Goal: Complete application form

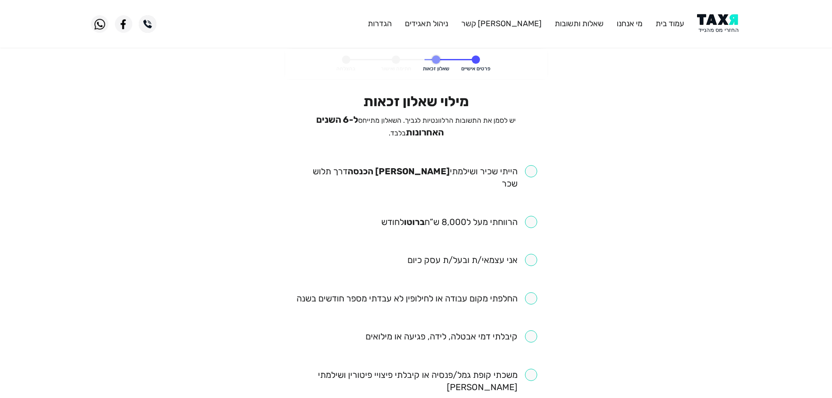
click at [531, 292] on input "checkbox" at bounding box center [416, 298] width 241 height 12
checkbox input "true"
click at [530, 170] on input "checkbox" at bounding box center [416, 177] width 242 height 24
checkbox input "true"
click at [535, 216] on input "checkbox" at bounding box center [459, 222] width 156 height 12
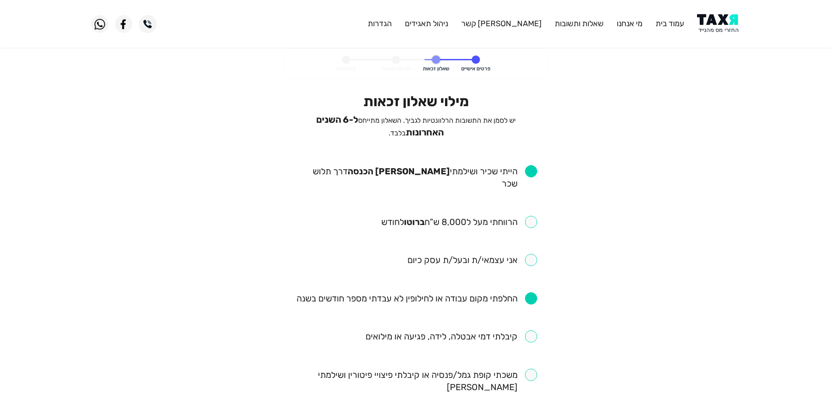
checkbox input "true"
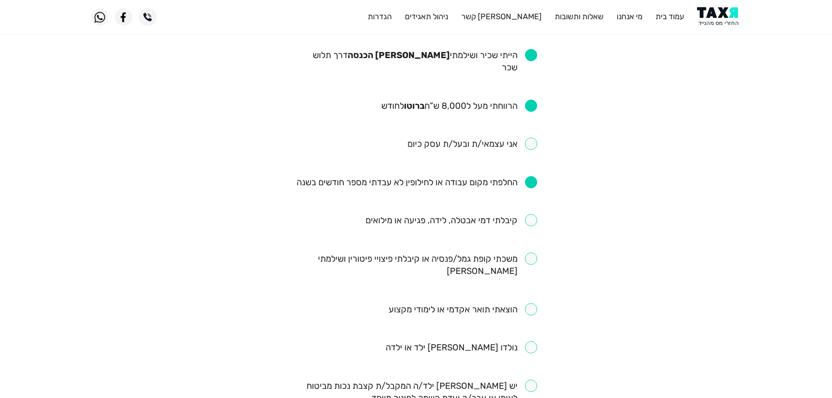
scroll to position [131, 0]
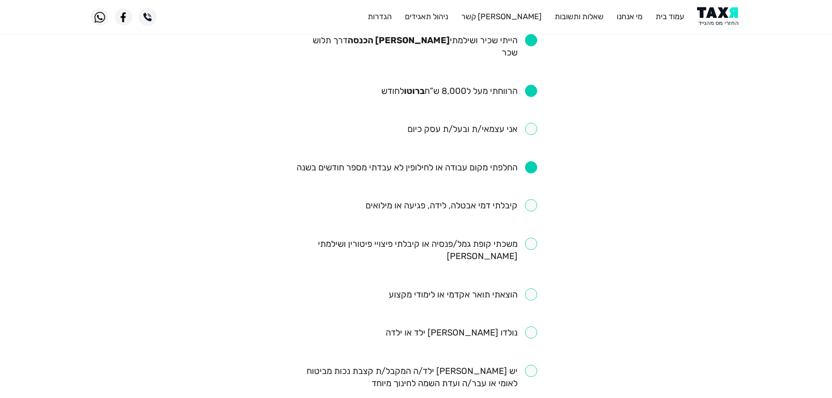
click at [531, 199] on input "checkbox" at bounding box center [451, 205] width 172 height 12
checkbox input "true"
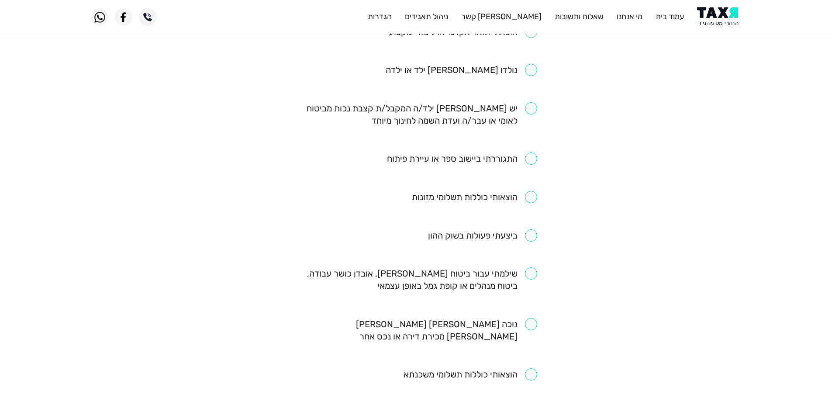
scroll to position [393, 0]
click at [531, 153] on input "checkbox" at bounding box center [462, 159] width 150 height 12
click at [529, 153] on input "checkbox" at bounding box center [462, 159] width 150 height 12
checkbox input "false"
click at [530, 268] on input "checkbox" at bounding box center [416, 280] width 242 height 24
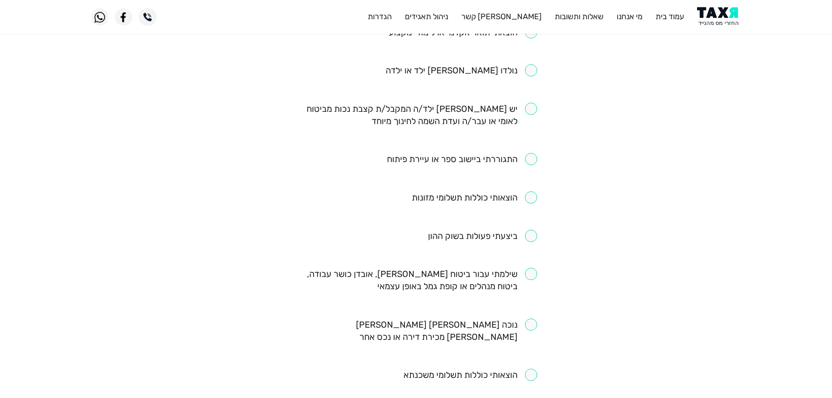
checkbox input "true"
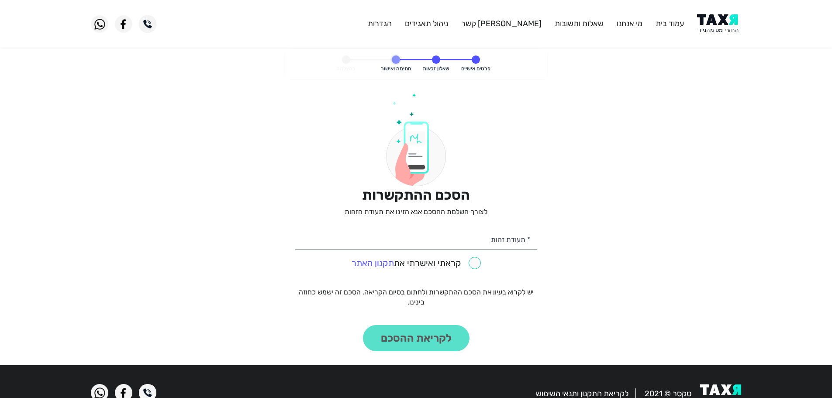
click at [712, 25] on img at bounding box center [719, 24] width 44 height 20
